Goal: Ask a question

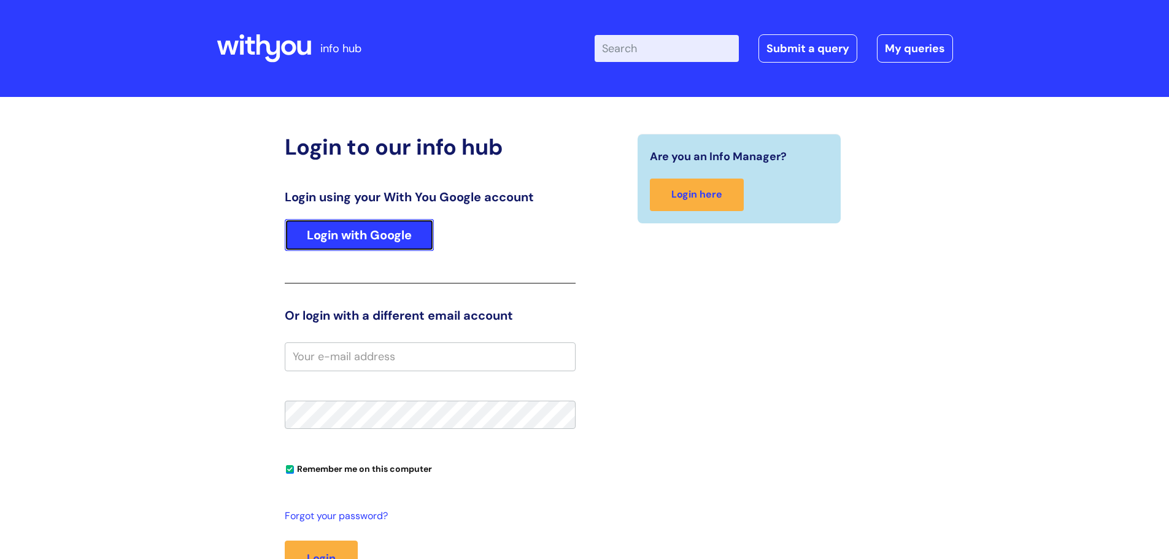
click at [328, 233] on link "Login with Google" at bounding box center [359, 235] width 149 height 32
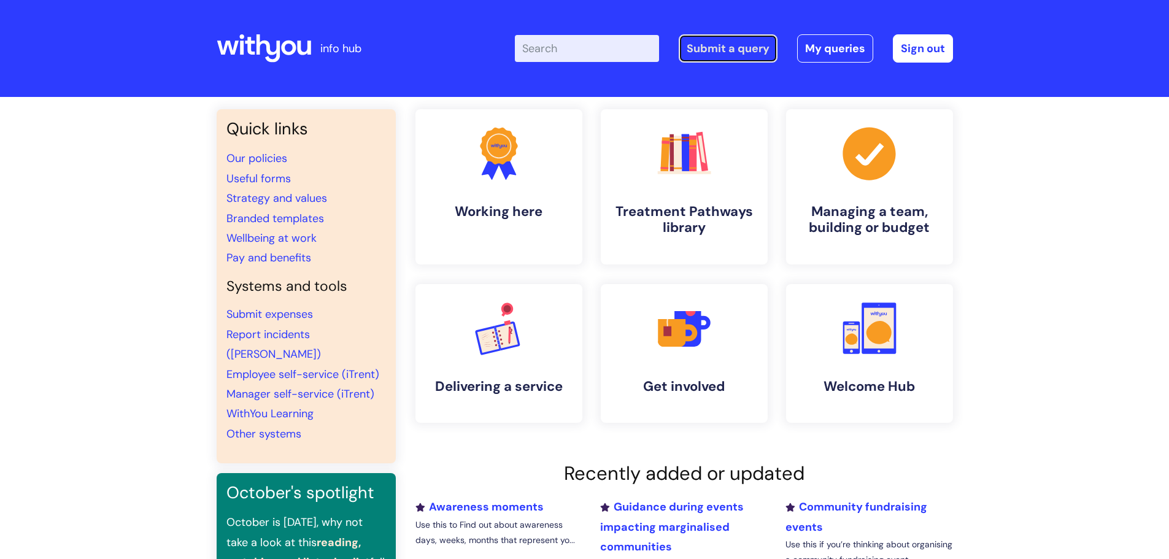
click at [737, 46] on link "Submit a query" at bounding box center [728, 48] width 99 height 28
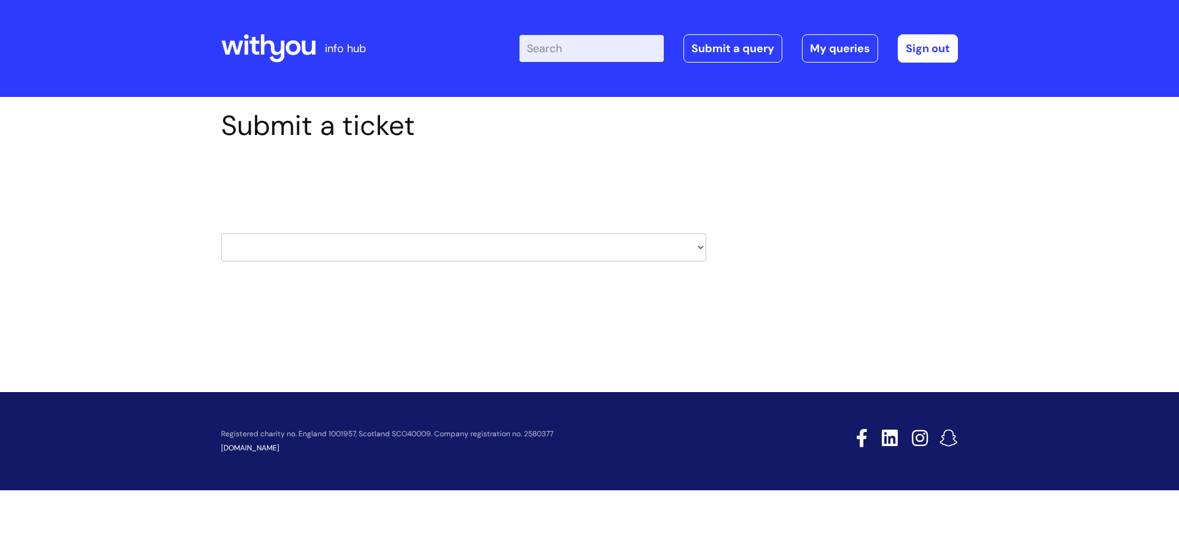
click at [560, 246] on select "HR / People IT and Support Clinical Drug Alerts Finance Accounts Data Support T…" at bounding box center [463, 247] width 485 height 28
